Goal: Obtain resource: Obtain resource

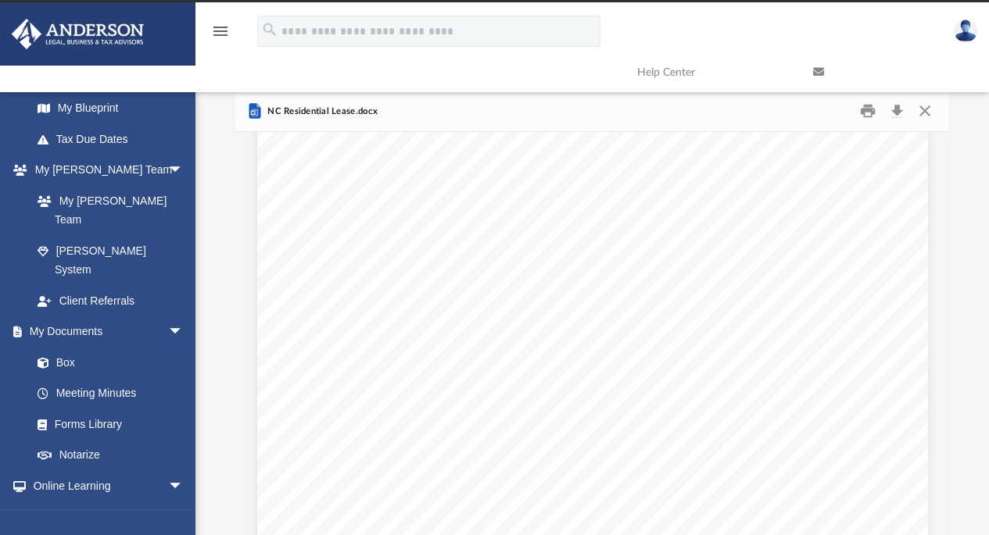
scroll to position [4540, 0]
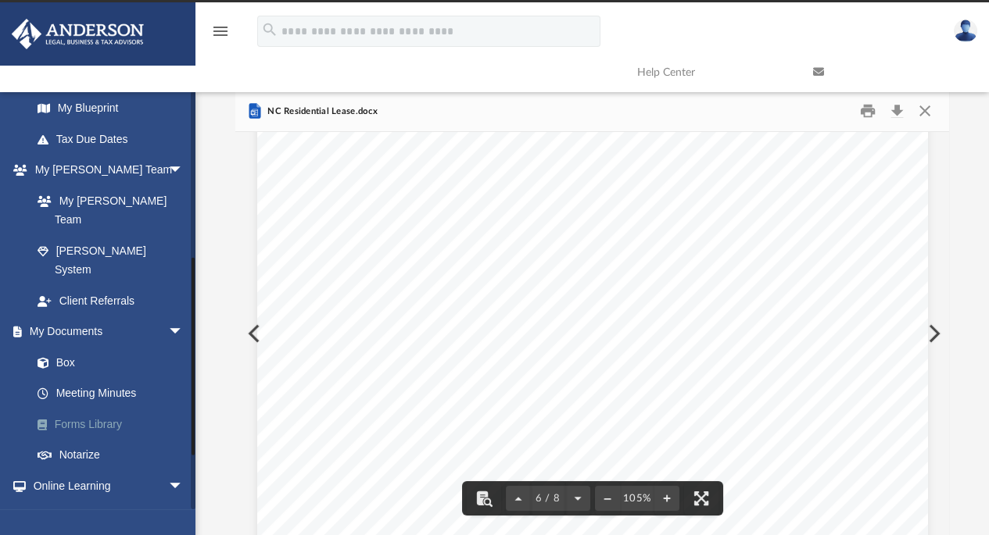
click at [96, 409] on link "Forms Library" at bounding box center [114, 424] width 185 height 31
click at [105, 409] on link "Forms Library" at bounding box center [114, 424] width 185 height 31
click at [71, 409] on link "Forms Library" at bounding box center [114, 424] width 185 height 31
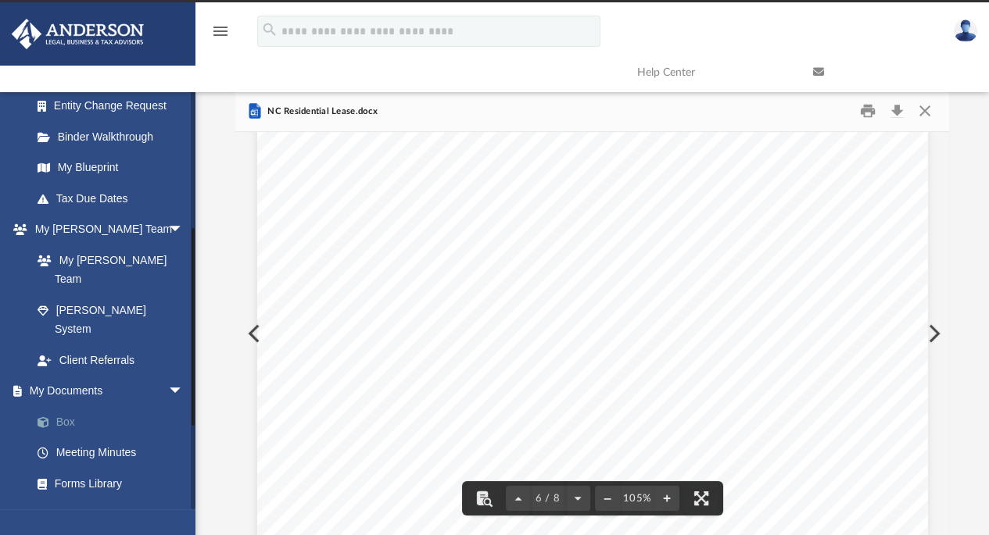
scroll to position [279, 0]
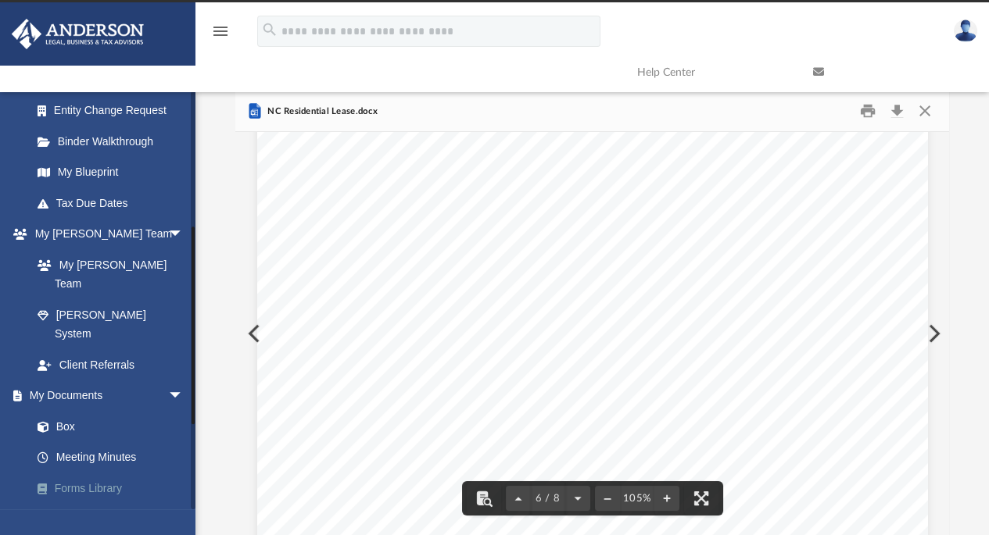
click at [67, 473] on link "Forms Library" at bounding box center [114, 488] width 185 height 31
click at [217, 29] on icon "menu" at bounding box center [220, 31] width 19 height 19
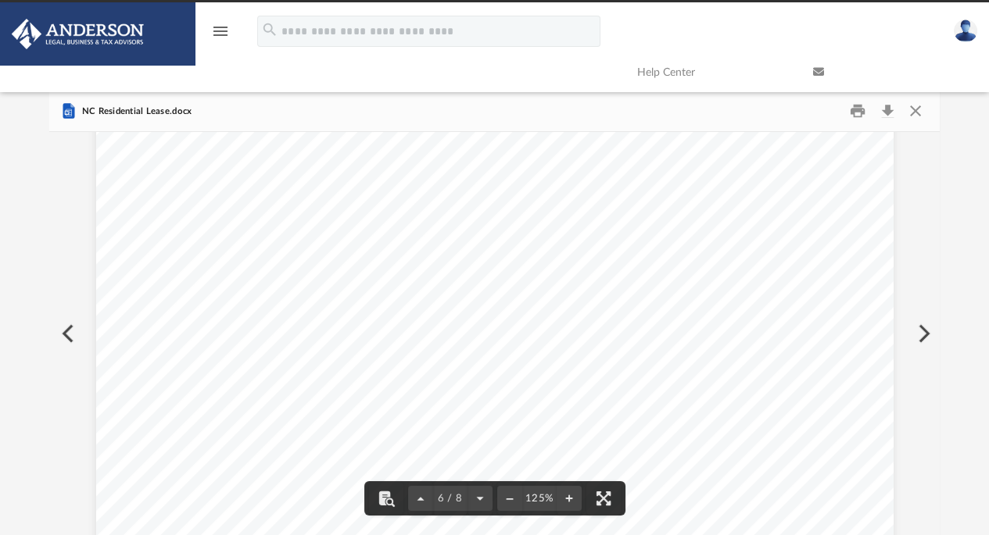
scroll to position [5275, 0]
click at [225, 34] on icon "menu" at bounding box center [220, 31] width 19 height 19
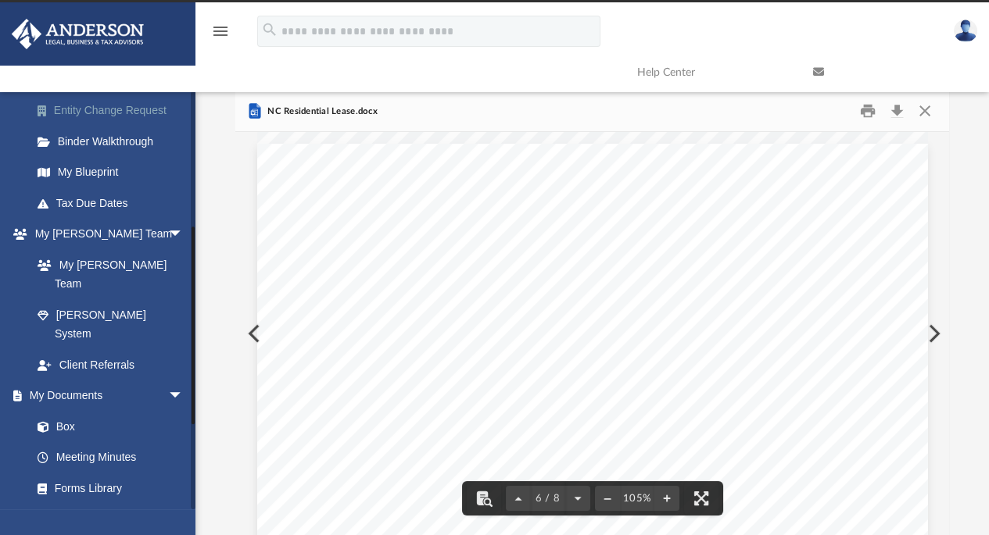
scroll to position [13, 13]
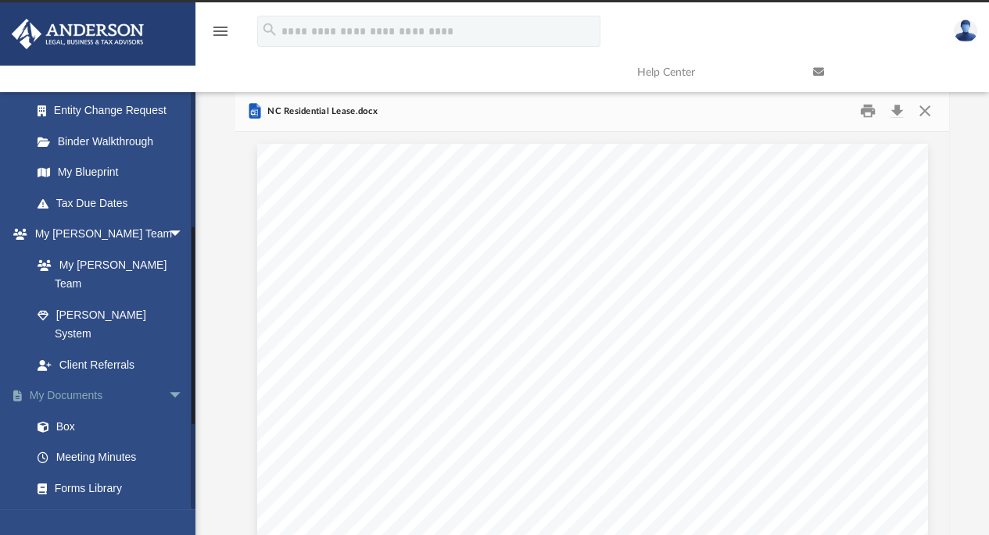
click at [71, 381] on link "My Documents arrow_drop_down" at bounding box center [109, 396] width 196 height 31
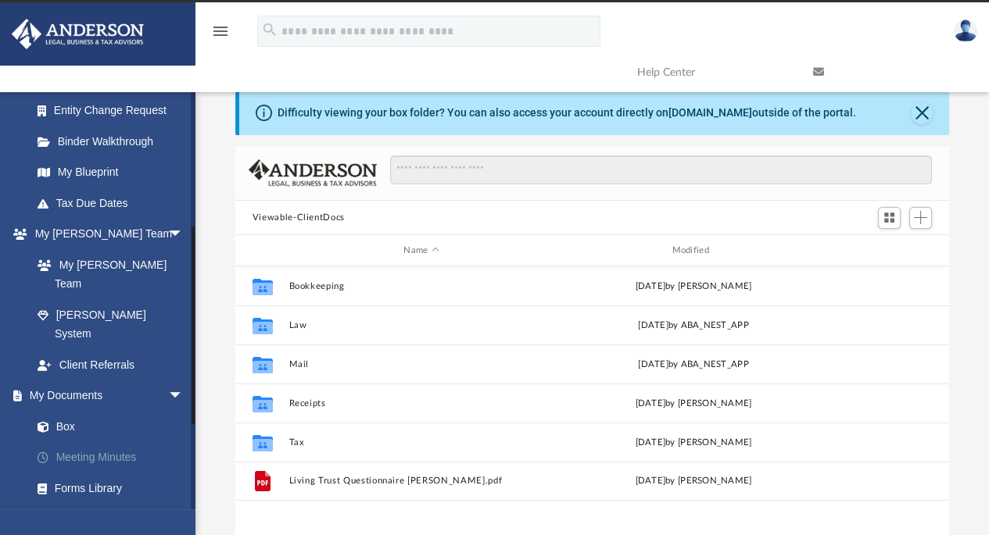
scroll to position [344, 702]
click at [89, 473] on link "Forms Library" at bounding box center [114, 488] width 185 height 31
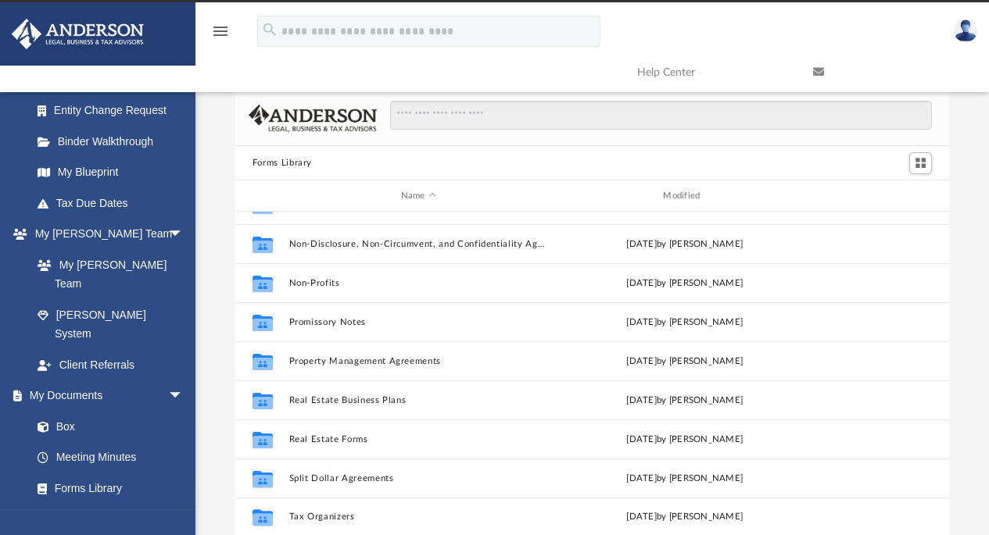
scroll to position [847, 0]
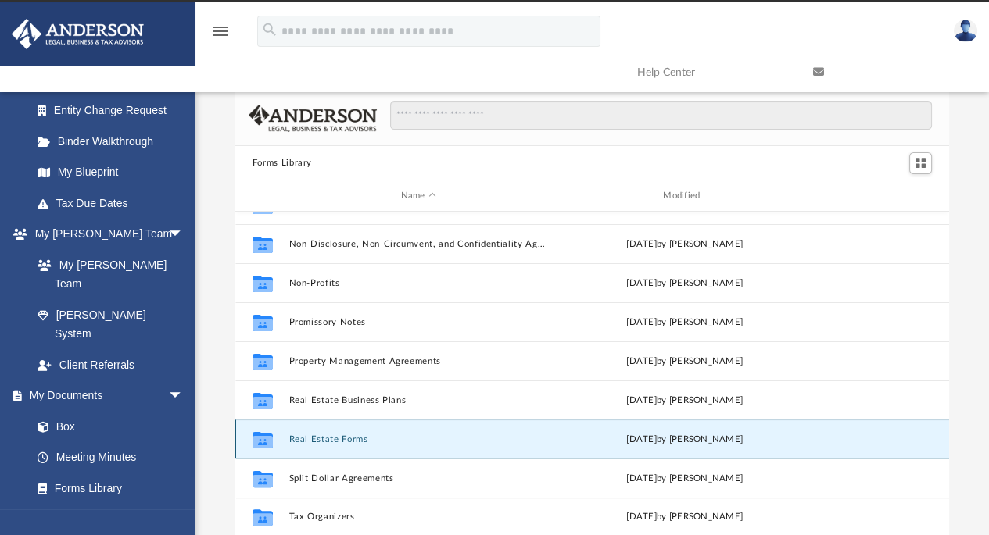
click at [317, 436] on button "Real Estate Forms" at bounding box center [417, 439] width 259 height 10
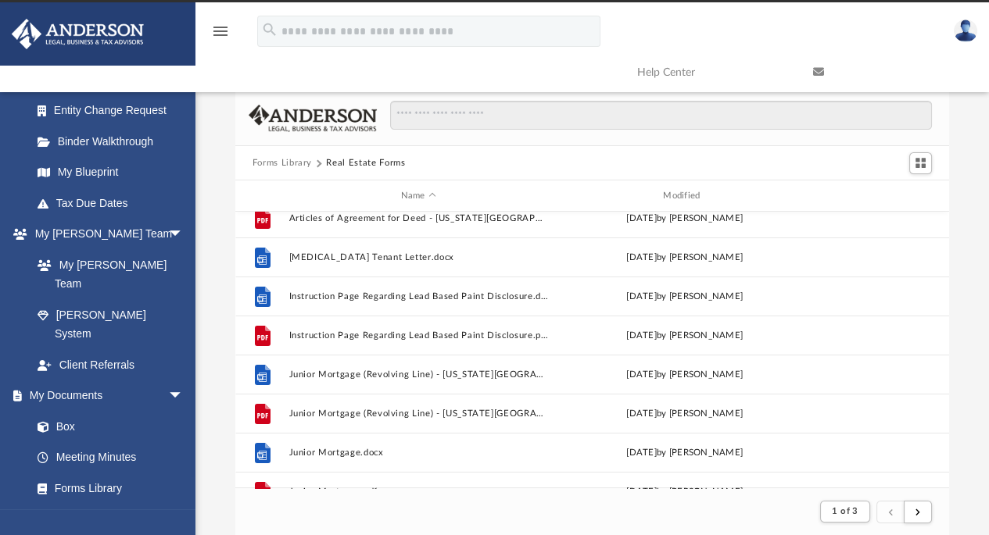
scroll to position [53, 0]
